Goal: Find specific fact: Find specific fact

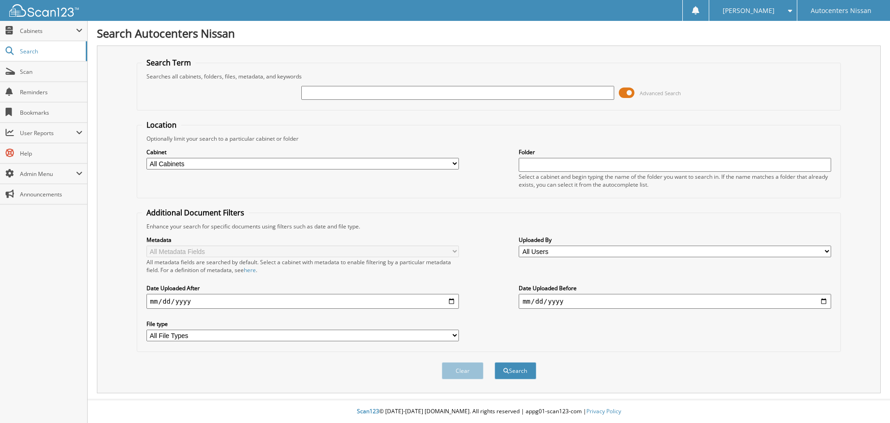
click at [319, 91] on input "text" at bounding box center [457, 93] width 313 height 14
type input "R"
click at [312, 93] on input "text" at bounding box center [457, 93] width 313 height 14
type input "RK84741"
click at [495, 362] on button "Search" at bounding box center [516, 370] width 42 height 17
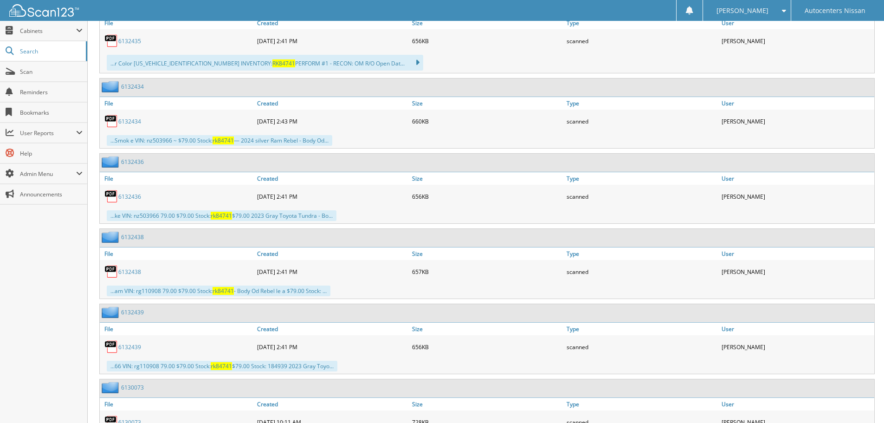
scroll to position [557, 0]
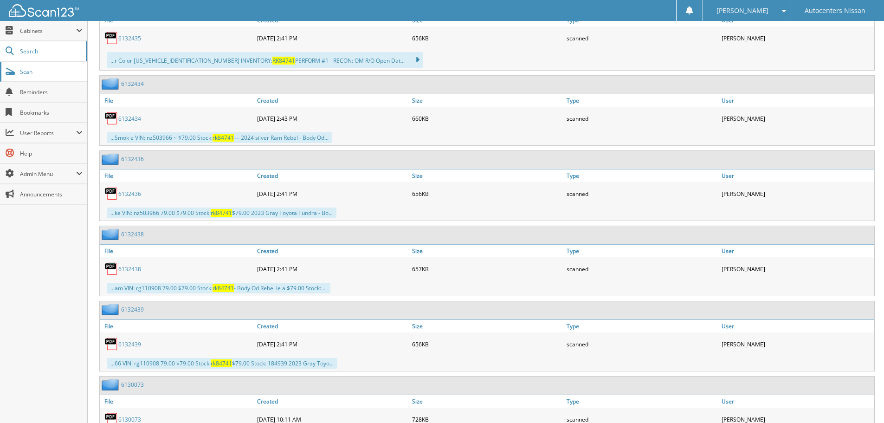
click at [38, 75] on span "Scan" at bounding box center [51, 72] width 63 height 8
